Goal: Find specific page/section: Find specific page/section

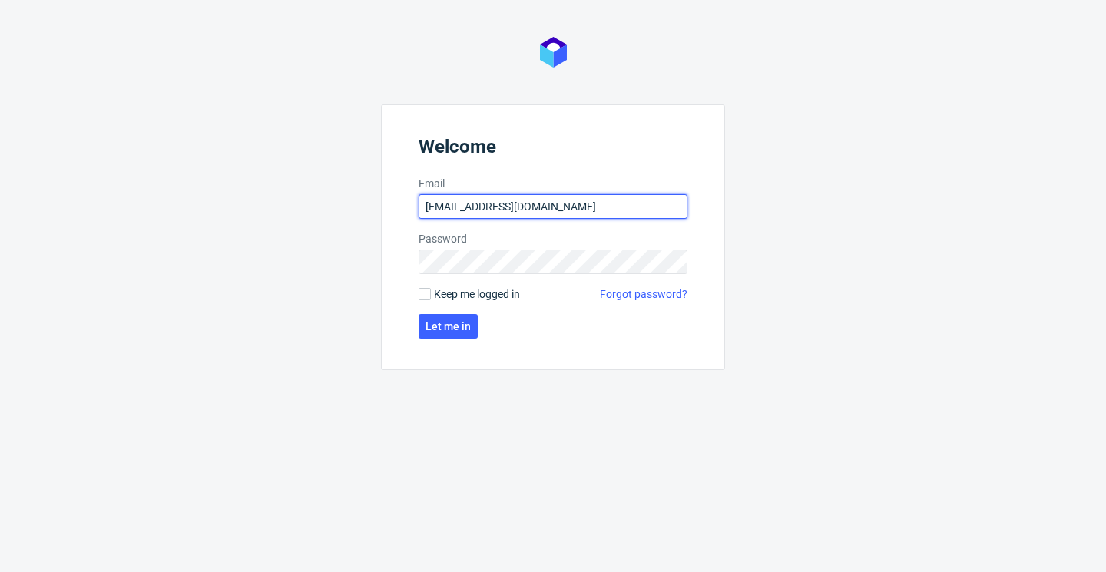
type input "[EMAIL_ADDRESS][DOMAIN_NAME]"
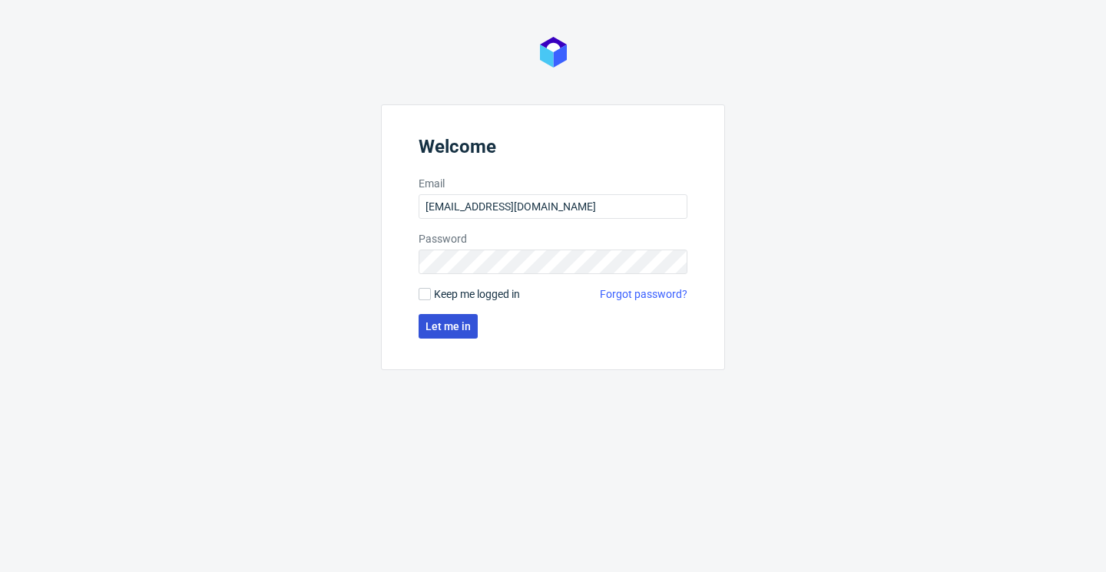
click at [464, 332] on span "Let me in" at bounding box center [447, 326] width 45 height 11
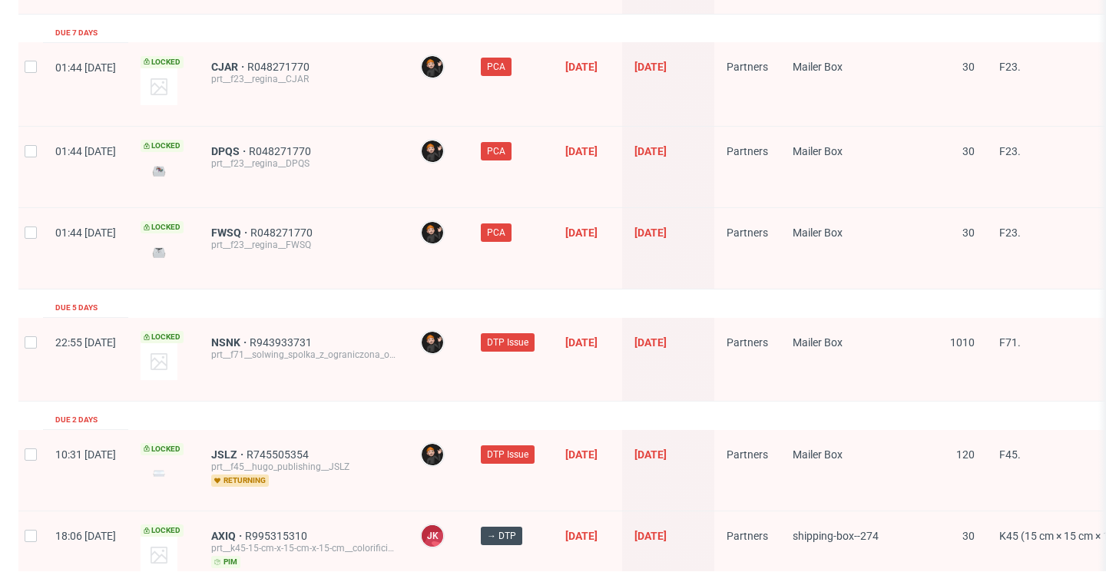
scroll to position [2599, 0]
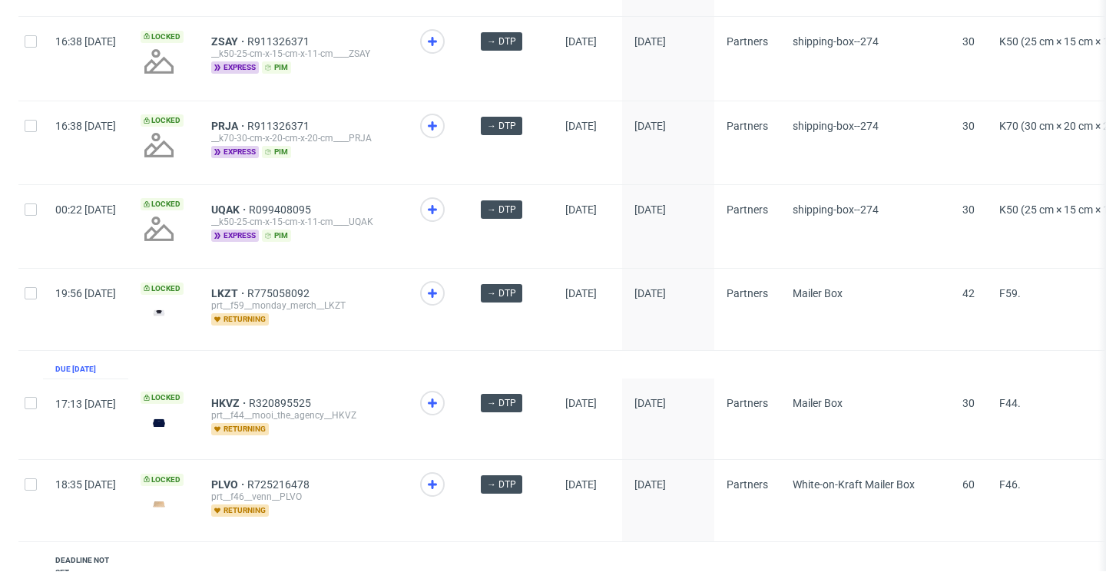
scroll to position [0, 1]
click at [441, 394] on icon at bounding box center [431, 403] width 18 height 18
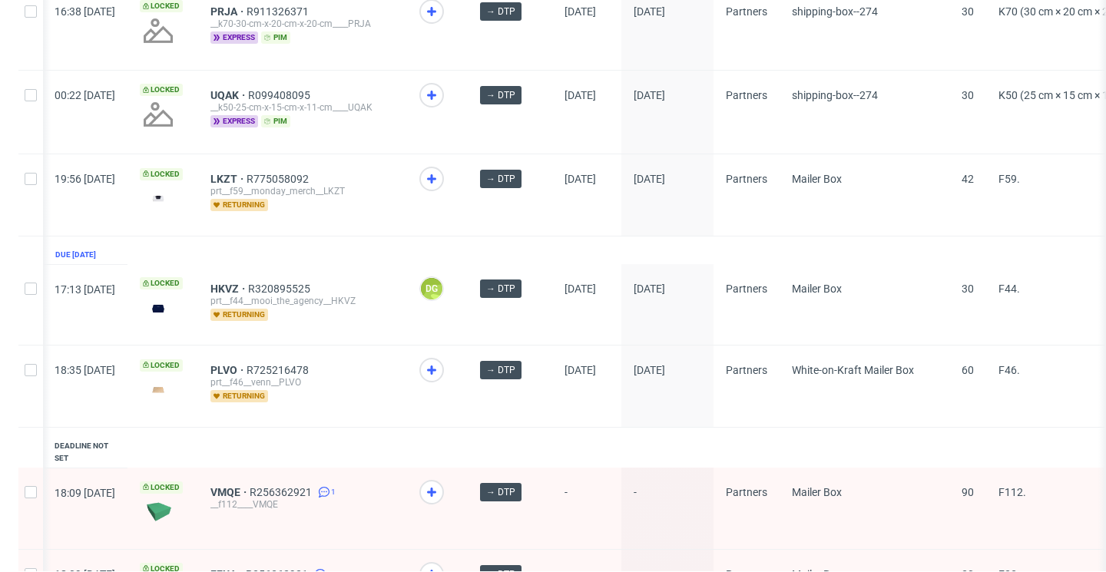
scroll to position [1227, 0]
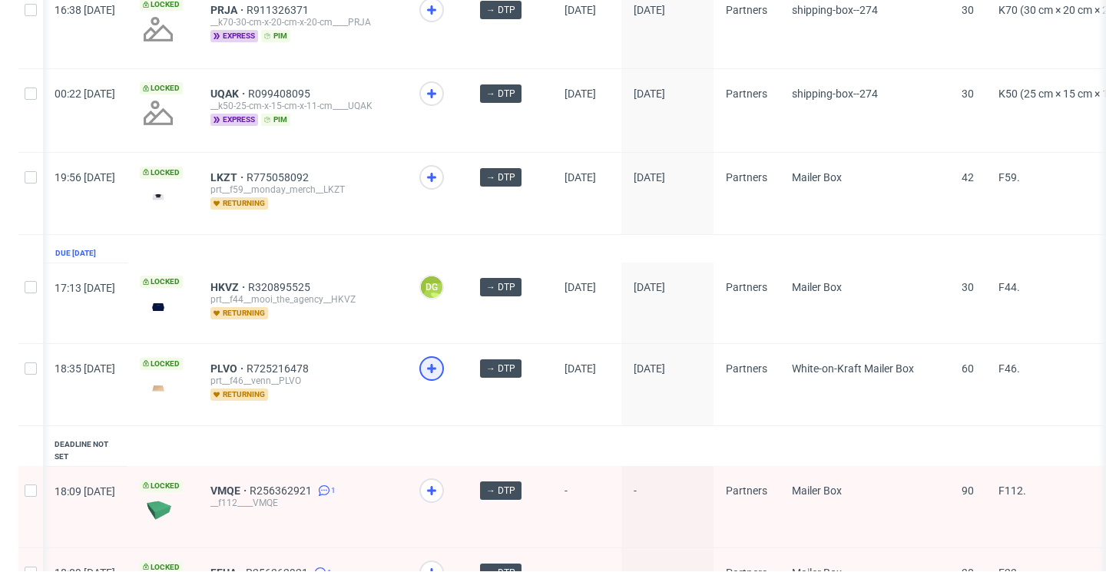
click at [444, 356] on div at bounding box center [431, 368] width 25 height 25
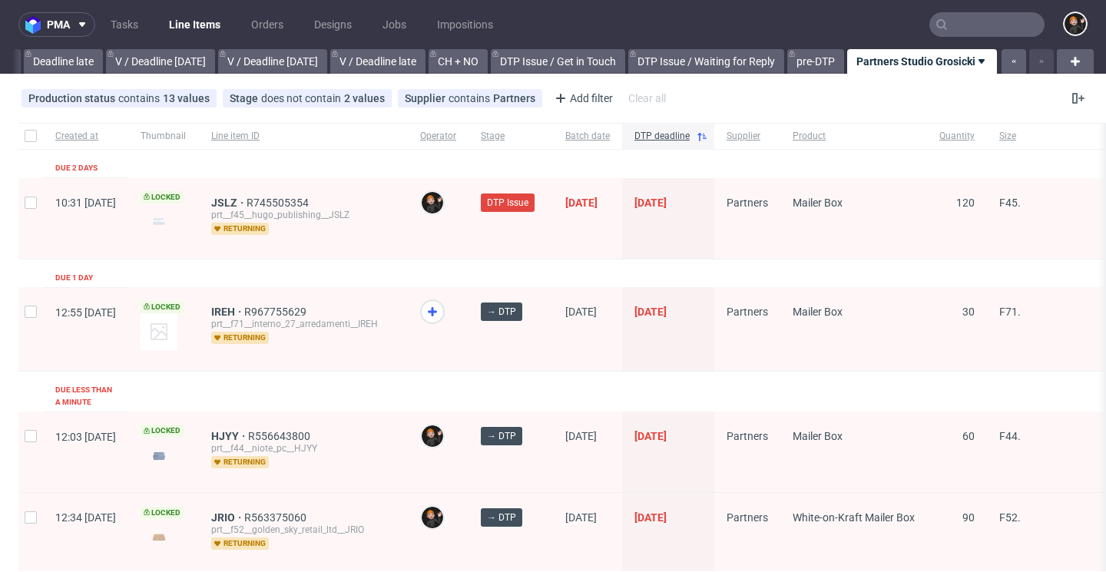
scroll to position [0, 0]
click at [169, 18] on link "Line Items" at bounding box center [195, 24] width 70 height 25
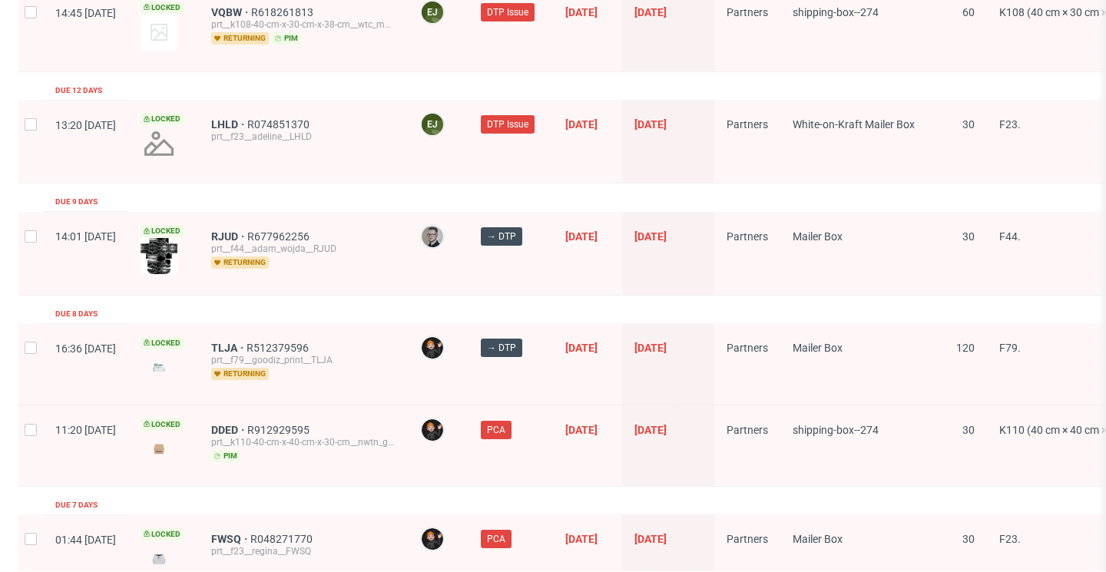
scroll to position [2286, 0]
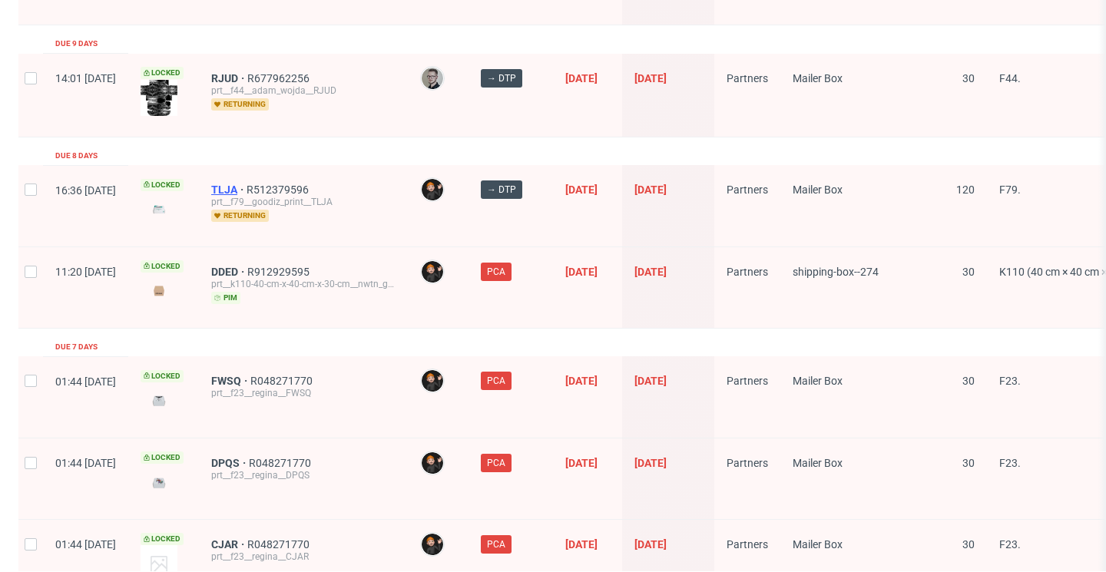
click at [247, 184] on span "TLJA" at bounding box center [228, 190] width 35 height 12
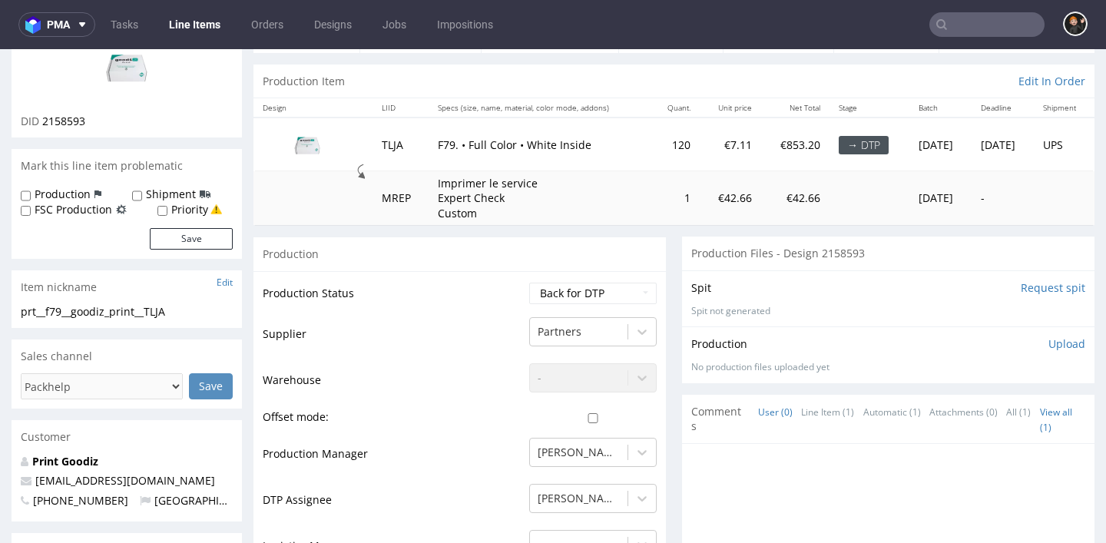
scroll to position [138, 0]
